Goal: Navigation & Orientation: Find specific page/section

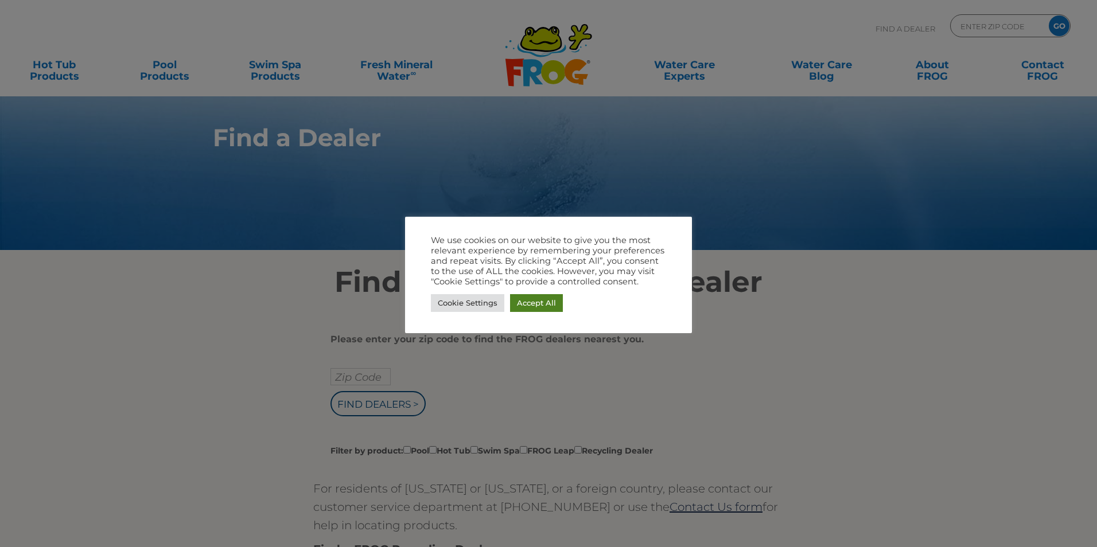
click at [543, 300] on link "Accept All" at bounding box center [536, 303] width 53 height 18
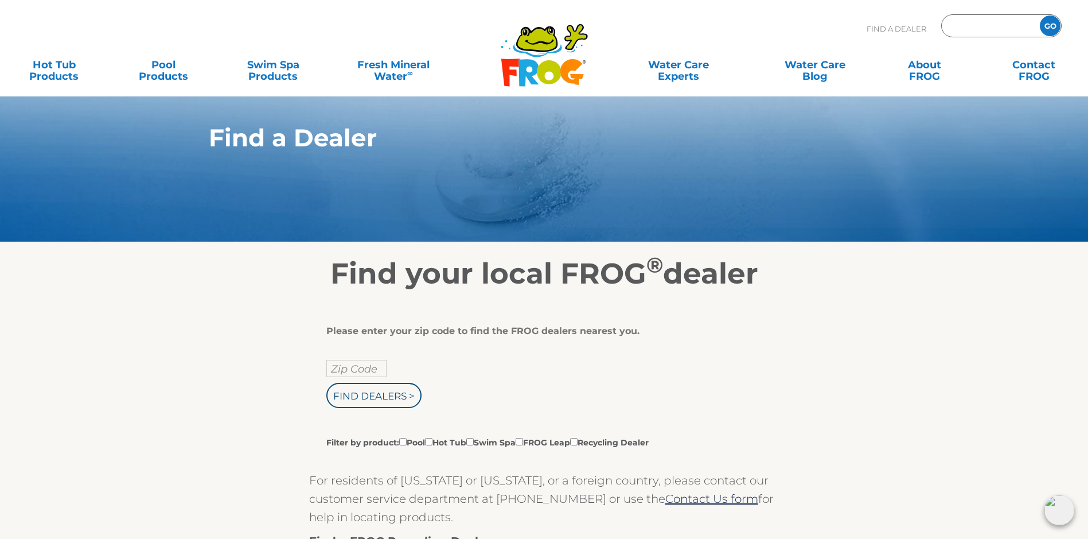
click at [959, 23] on input "Zip Code Form" at bounding box center [988, 26] width 77 height 17
type input "29577"
click at [1041, 26] on input "GO" at bounding box center [1050, 25] width 21 height 21
click at [1049, 26] on input "GO" at bounding box center [1050, 25] width 21 height 21
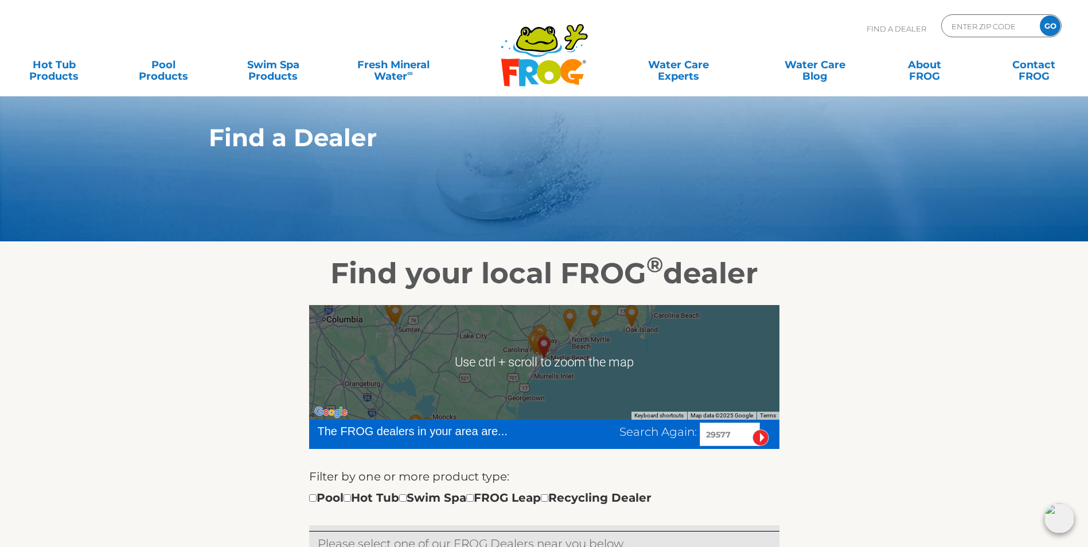
click at [682, 373] on div at bounding box center [544, 362] width 470 height 115
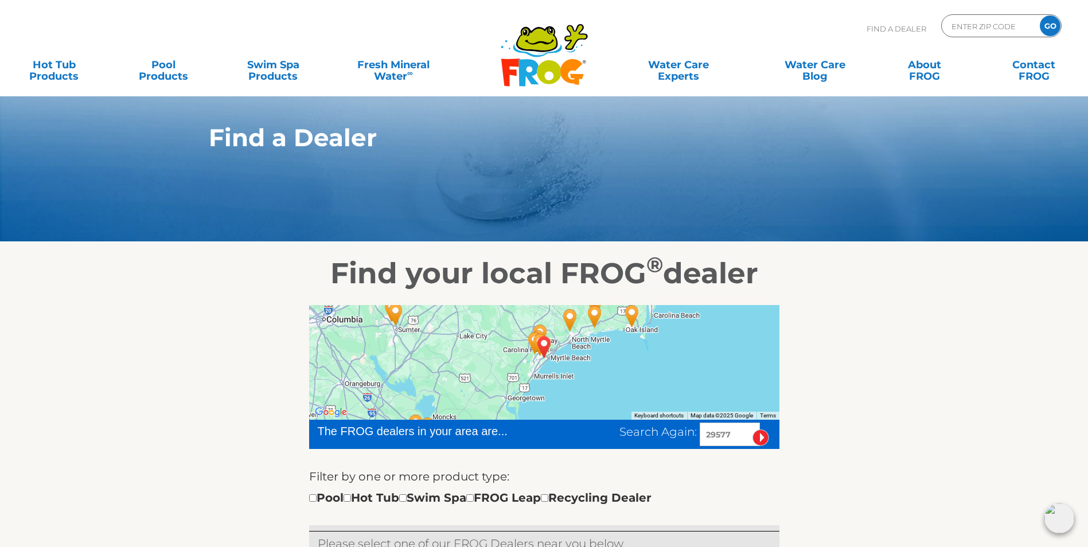
click at [683, 372] on div at bounding box center [544, 362] width 470 height 115
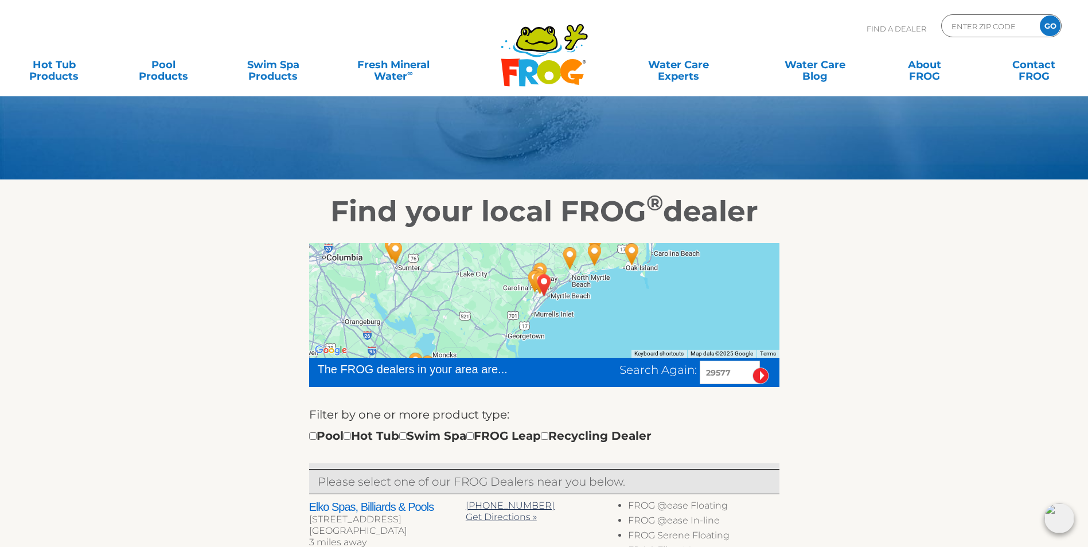
scroll to position [57, 0]
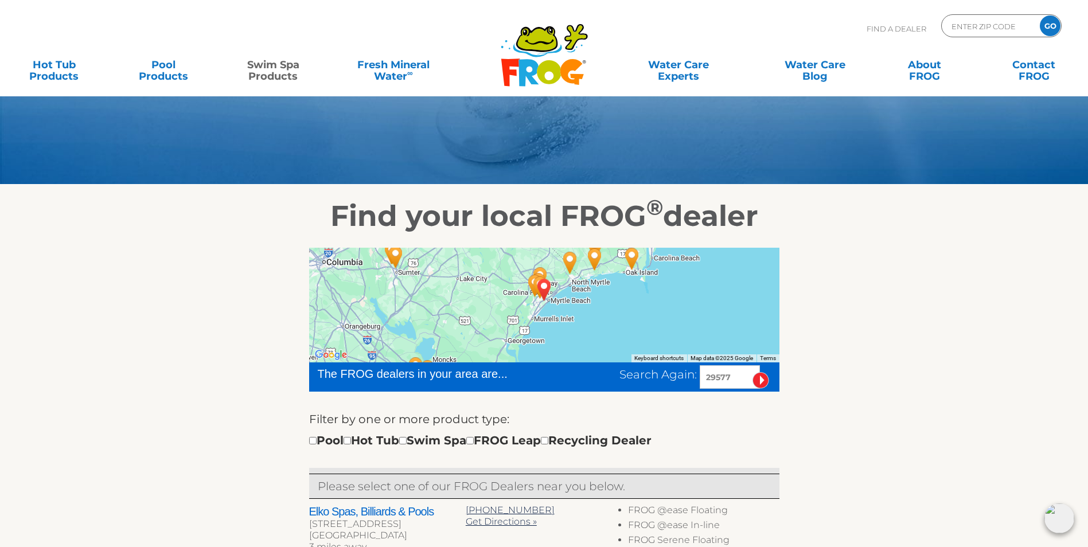
click at [275, 69] on link "Swim Spa Products" at bounding box center [273, 64] width 85 height 23
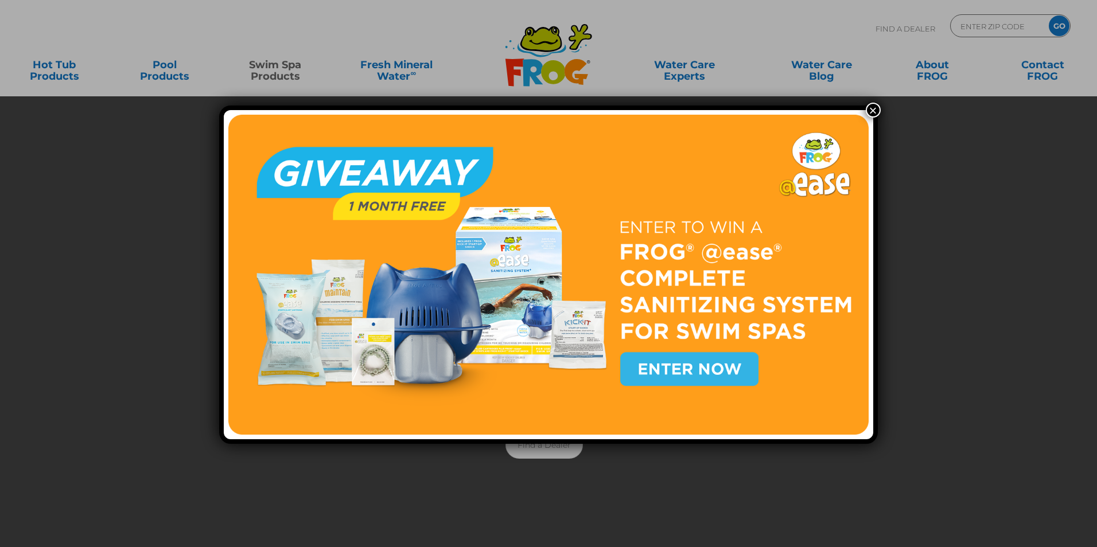
click at [868, 112] on button "×" at bounding box center [873, 110] width 15 height 15
